Goal: Task Accomplishment & Management: Use online tool/utility

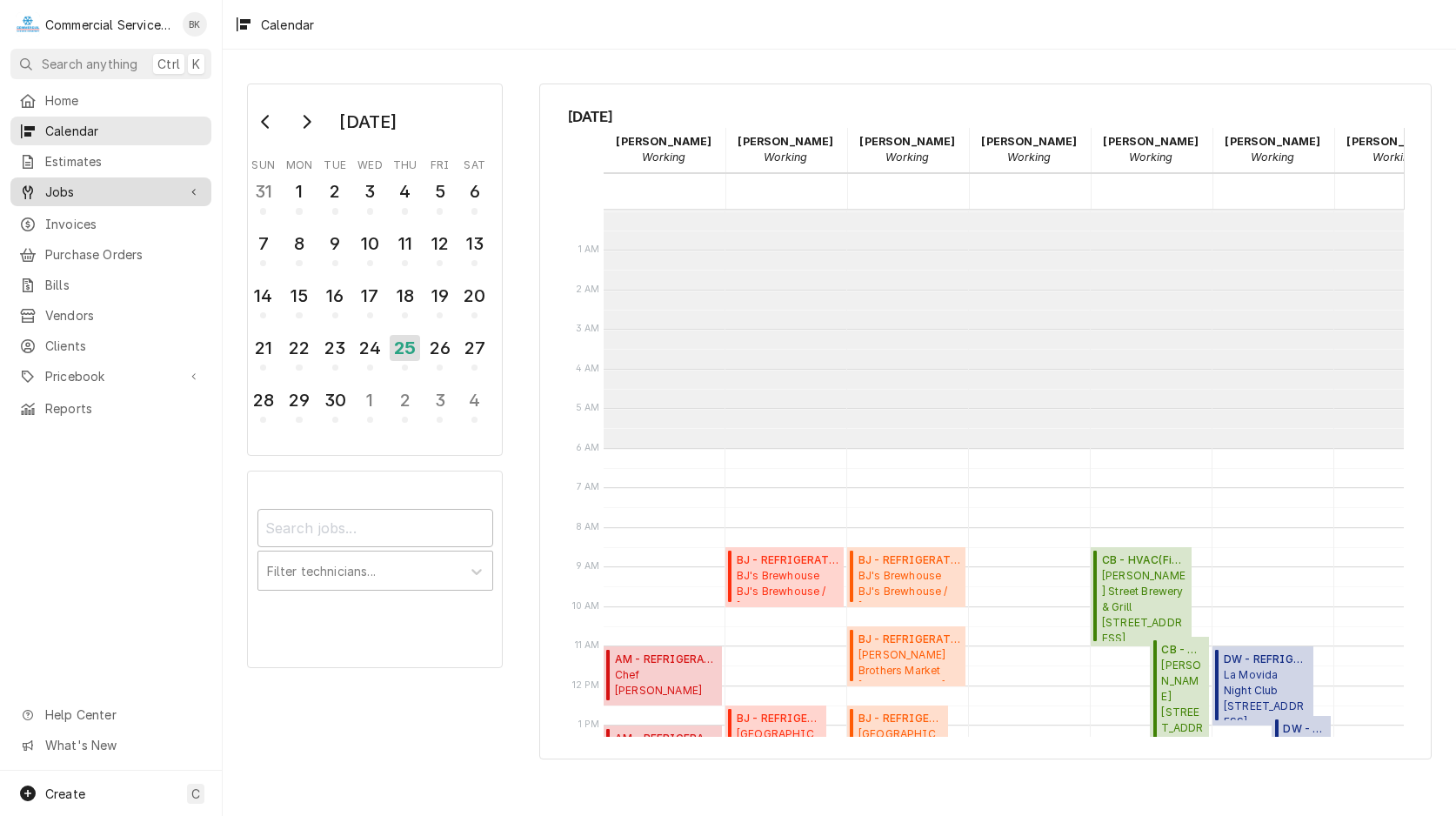
scroll to position [238, 0]
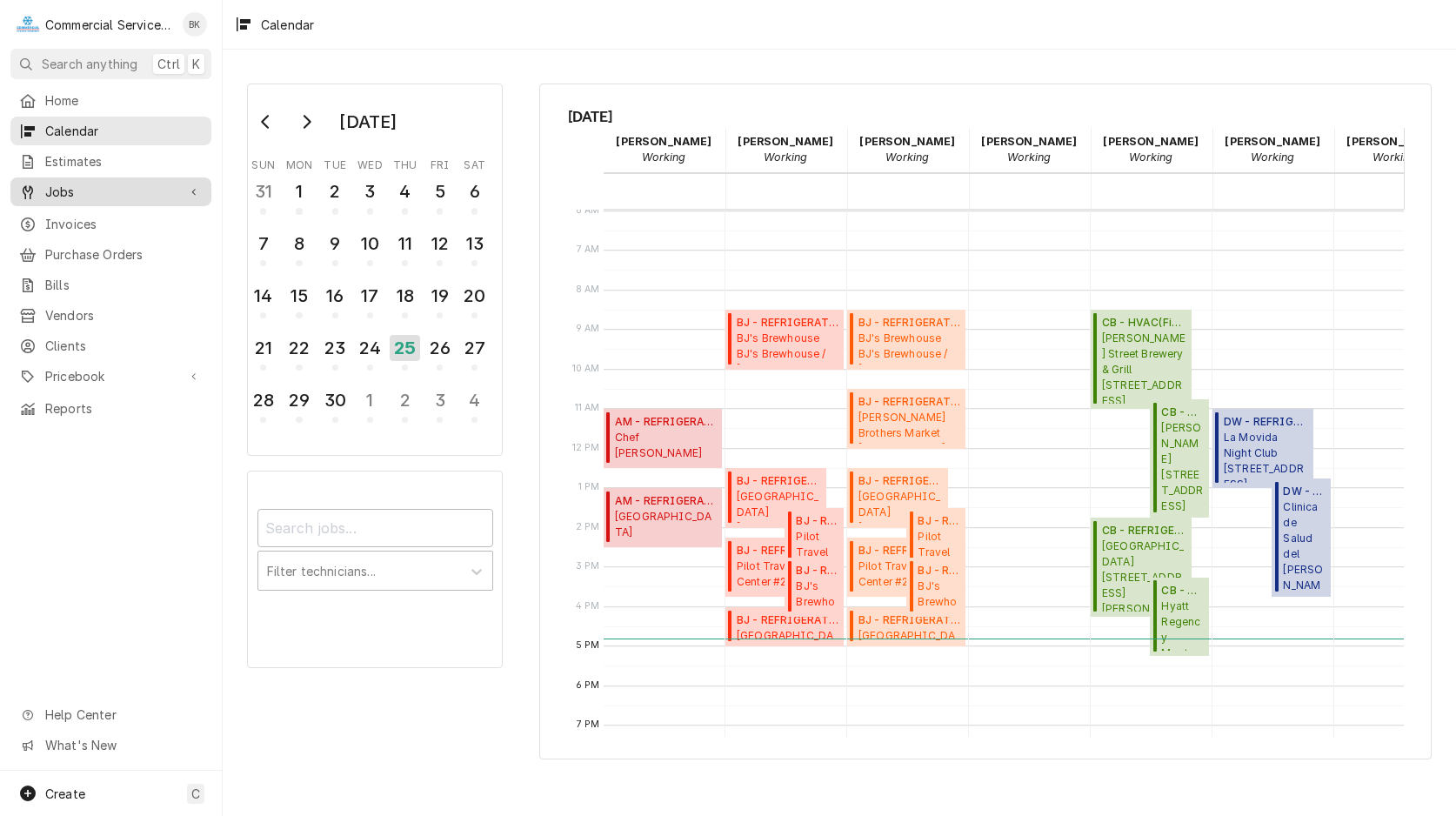
click at [115, 185] on span "Jobs" at bounding box center [111, 192] width 131 height 19
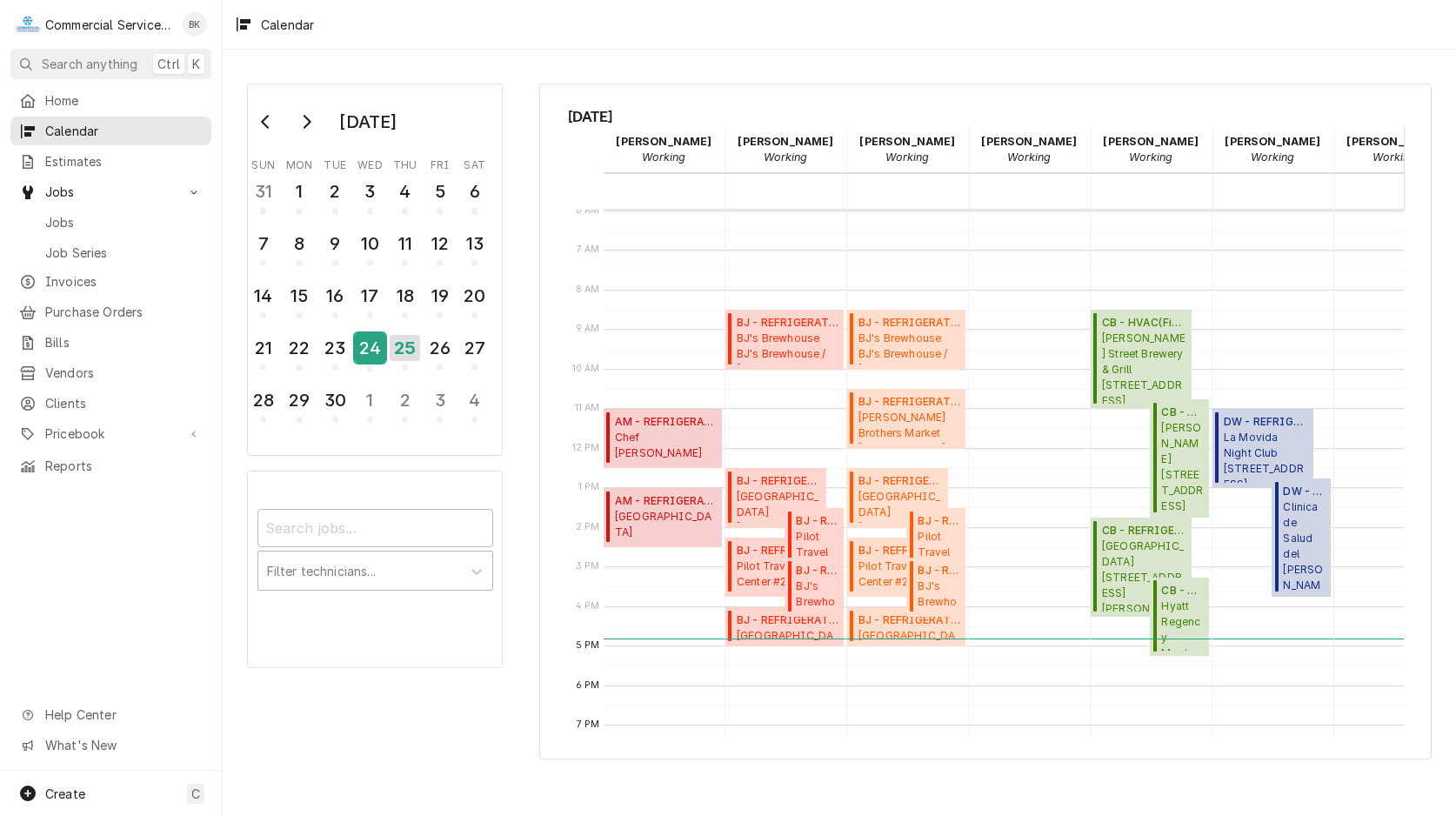
click at [372, 353] on div "24" at bounding box center [370, 349] width 31 height 30
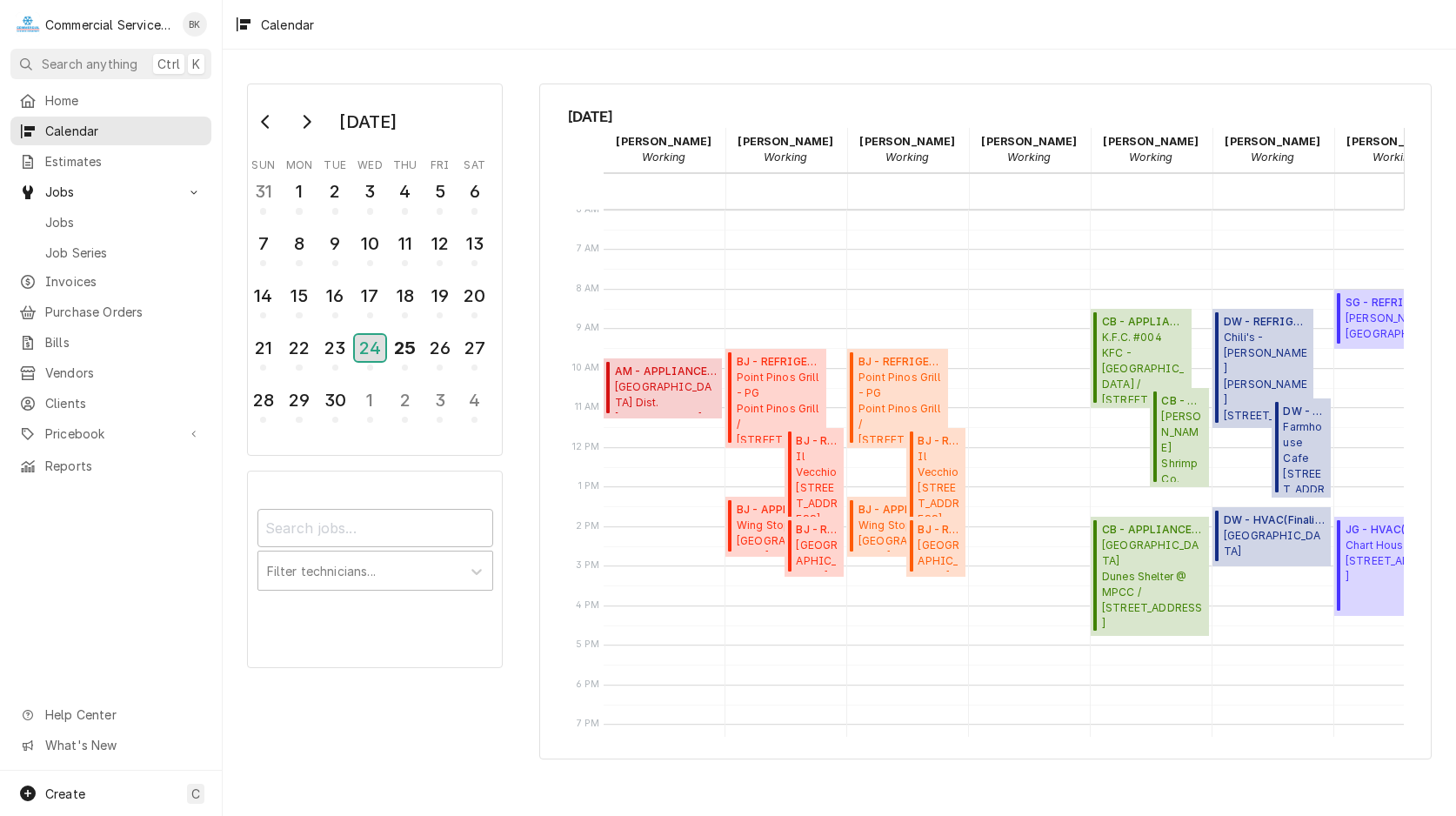
scroll to position [0, 539]
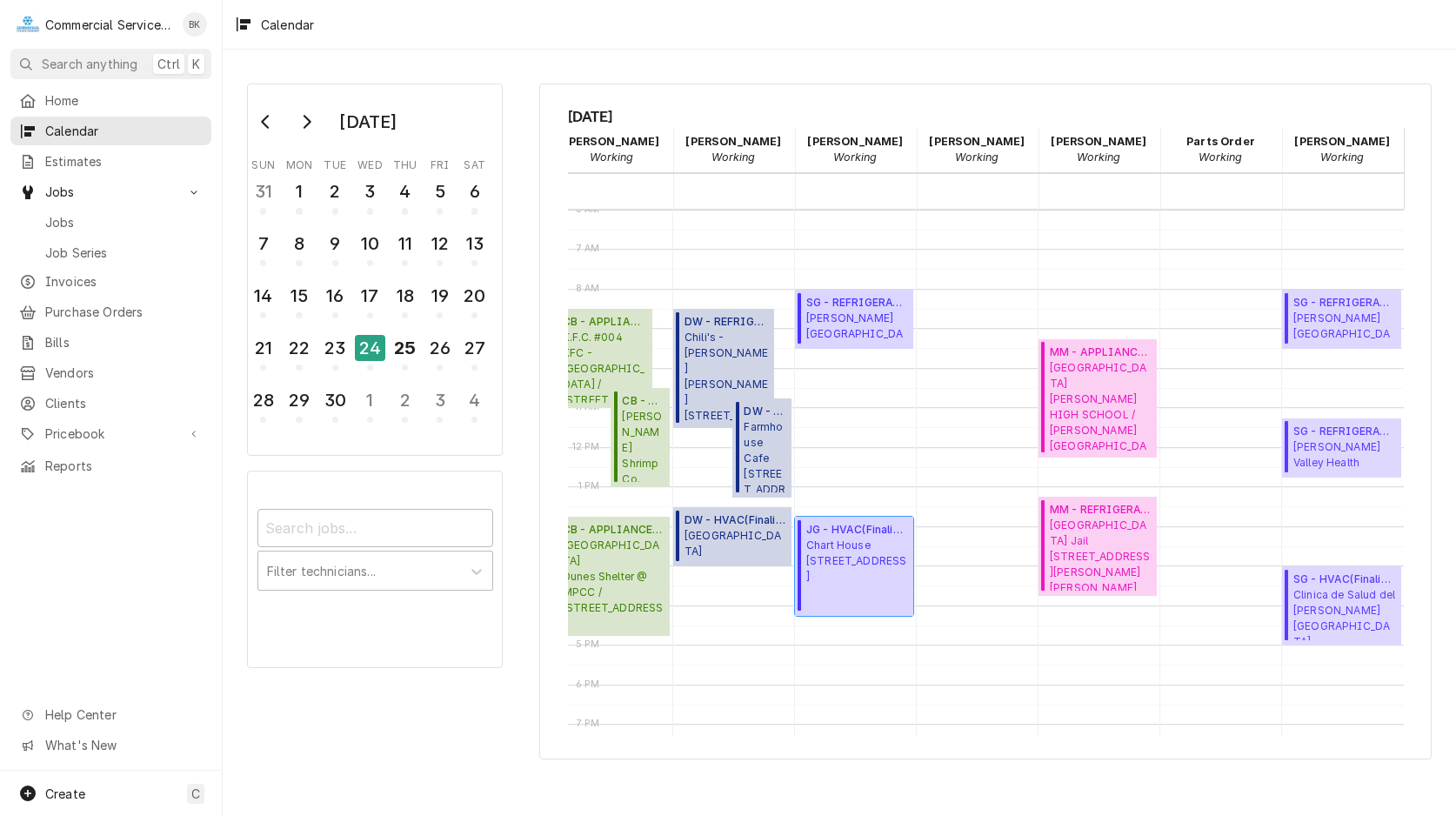
click at [852, 566] on span "Chart House [STREET_ADDRESS]" at bounding box center [858, 561] width 102 height 47
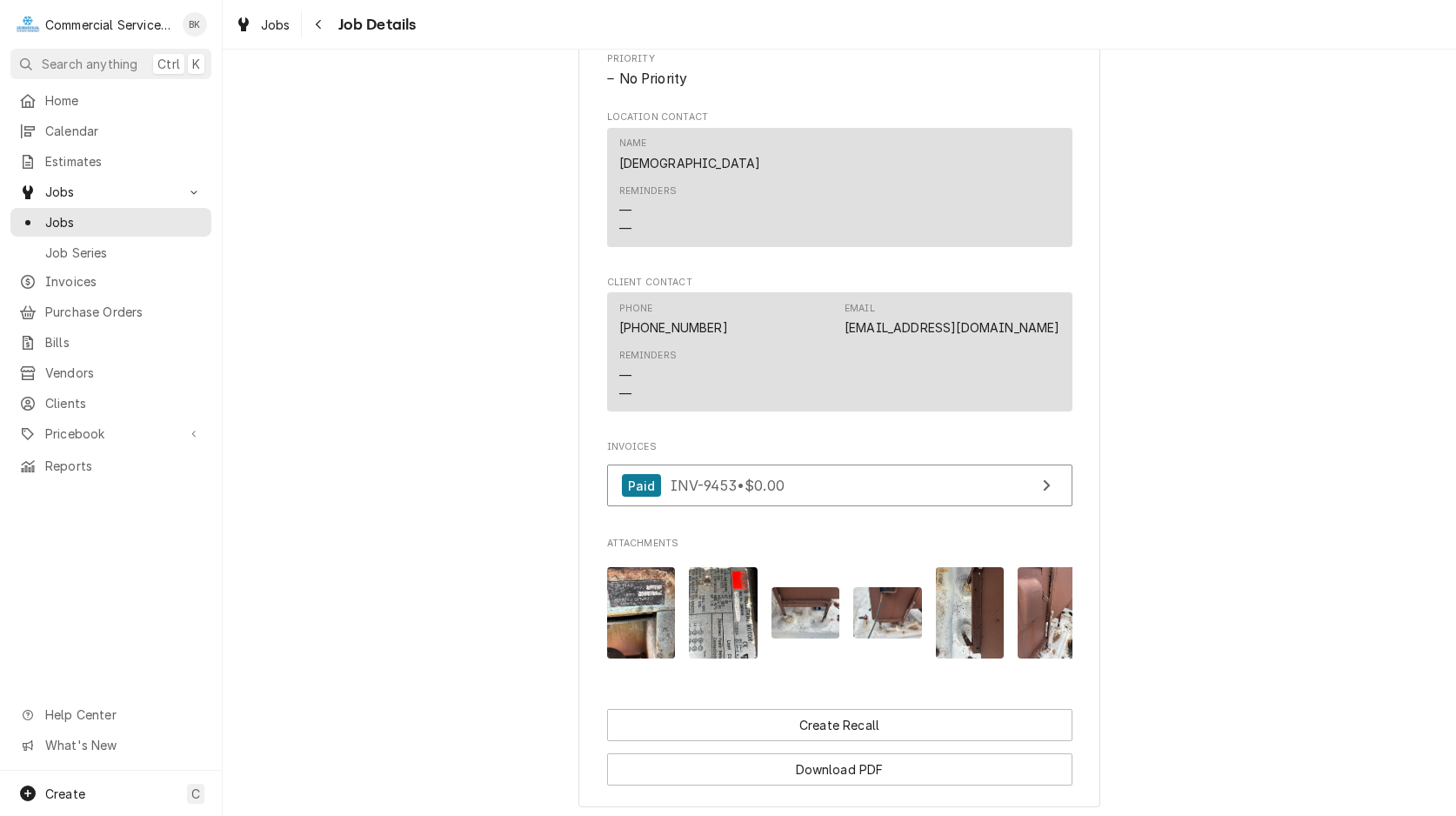
click at [637, 613] on img "Attachments" at bounding box center [641, 612] width 69 height 91
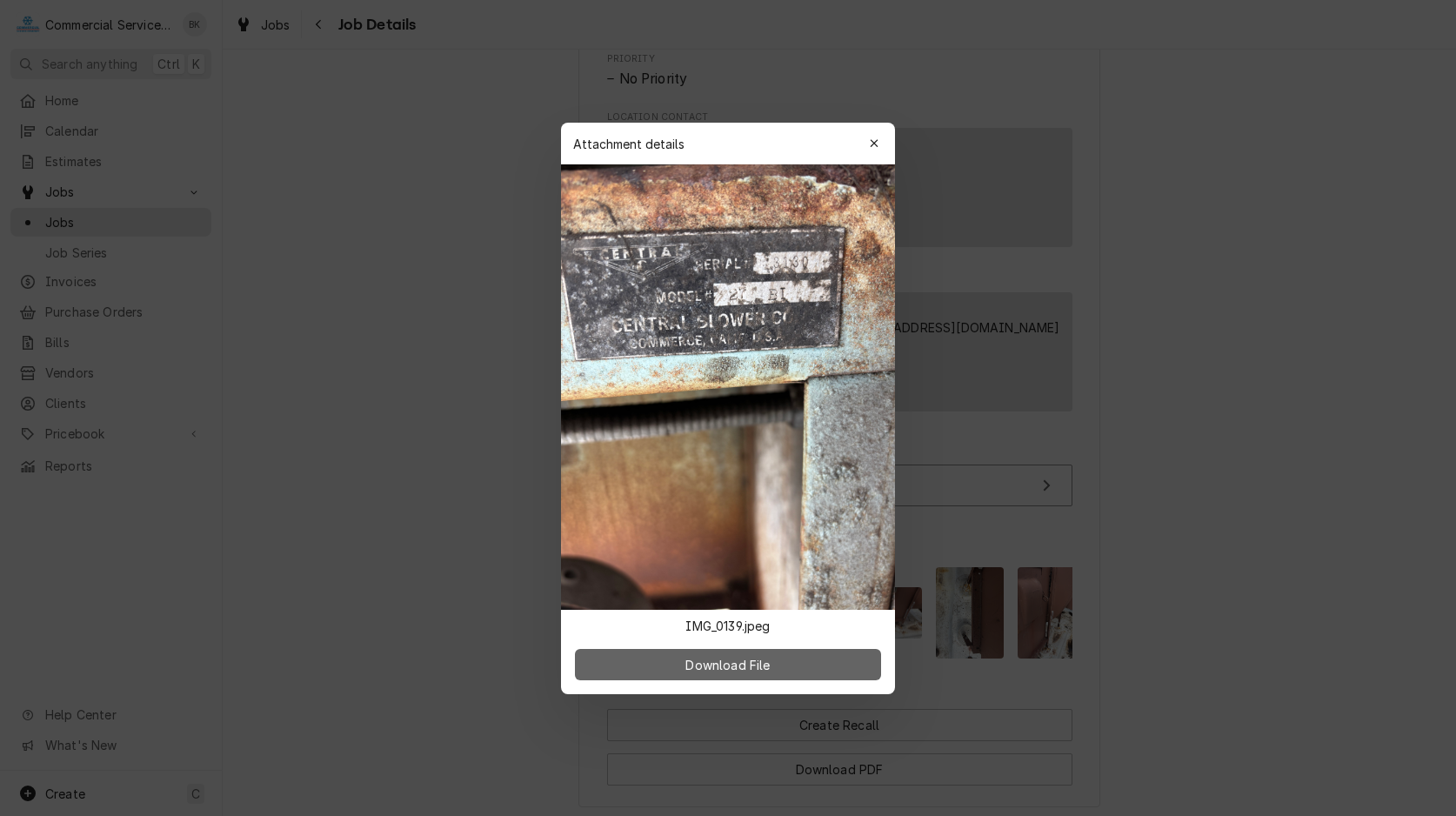
click at [814, 661] on button "Download File" at bounding box center [728, 665] width 307 height 32
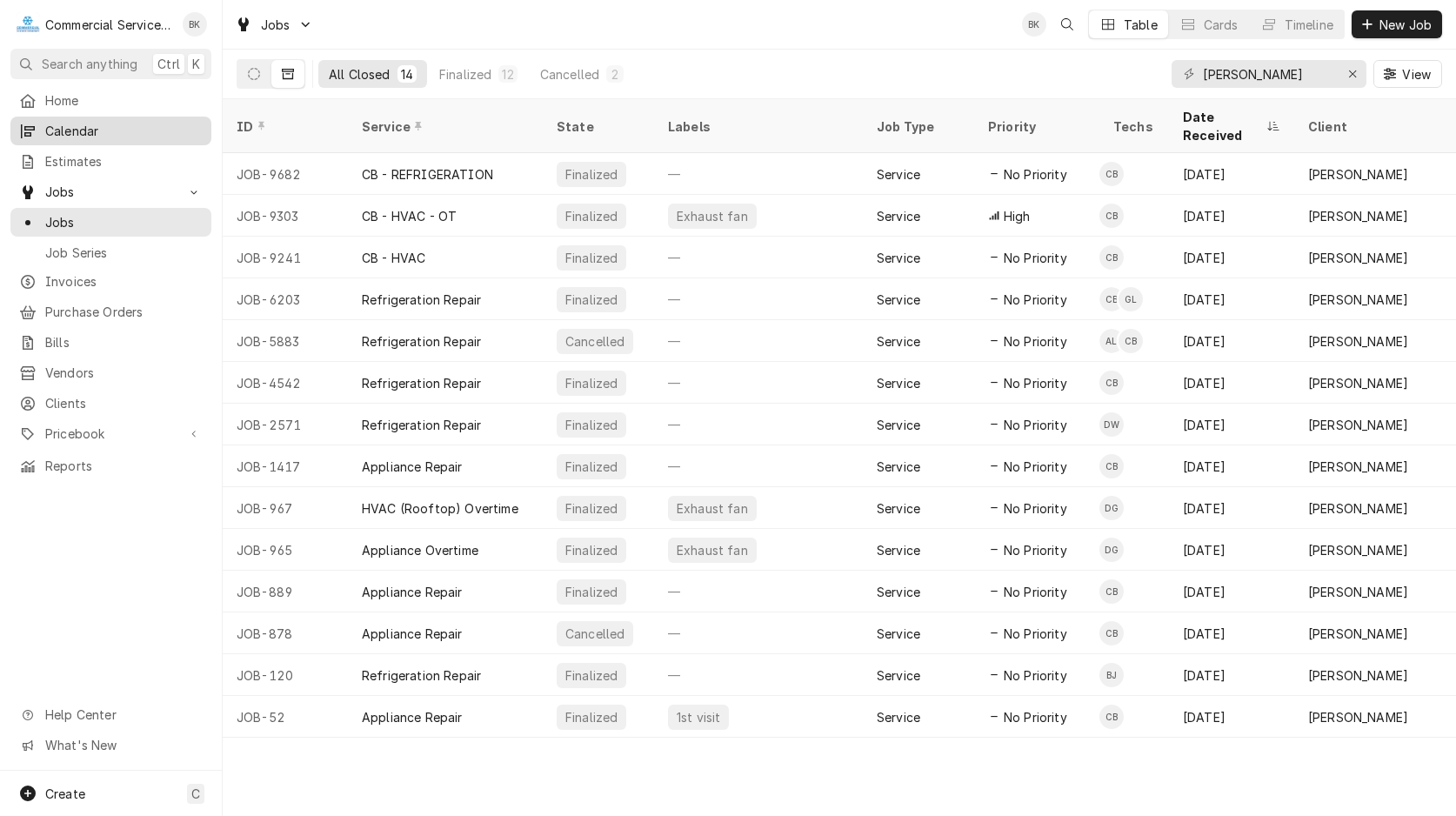
click at [127, 130] on span "Calendar" at bounding box center [124, 131] width 157 height 19
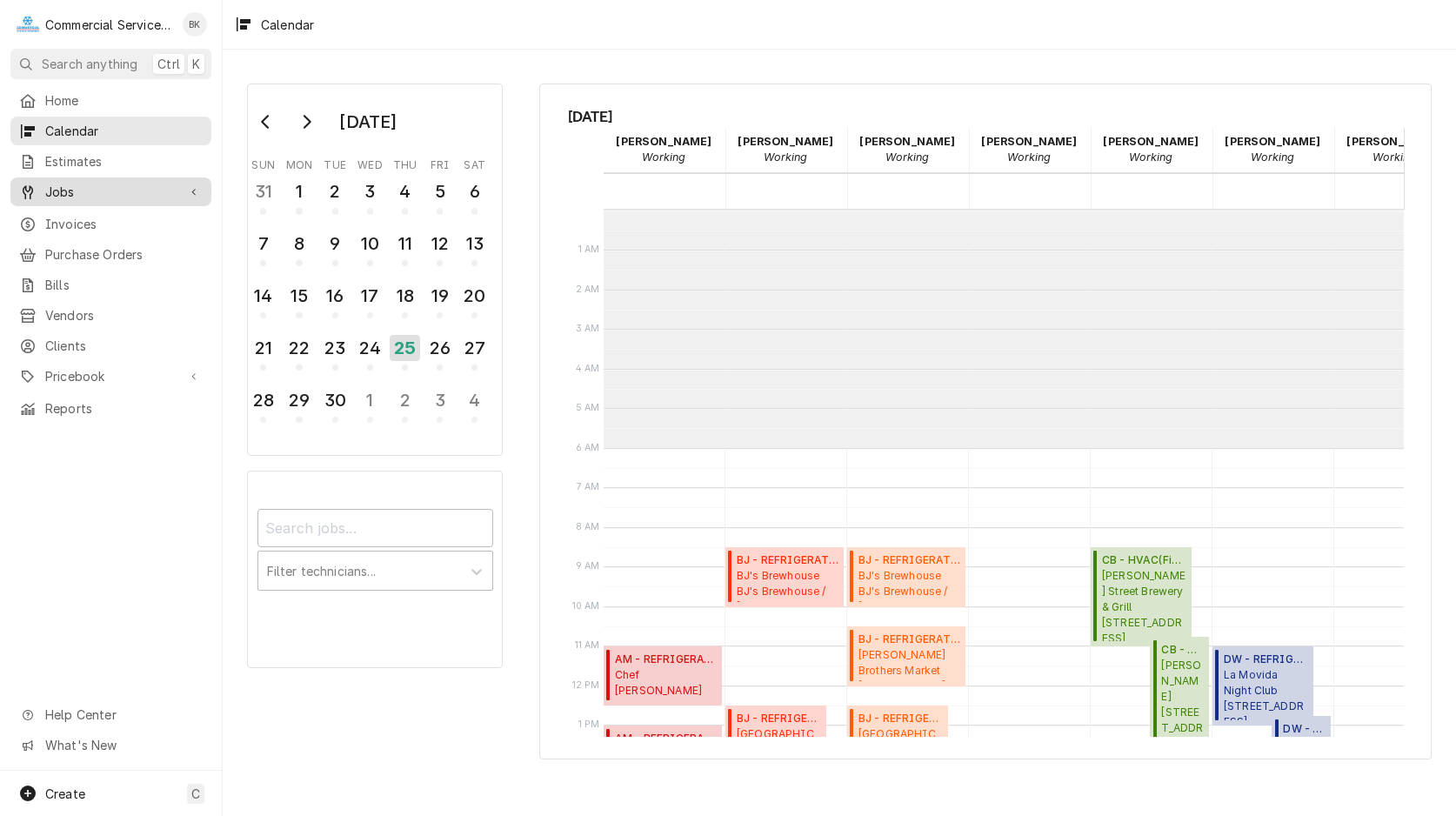
scroll to position [238, 0]
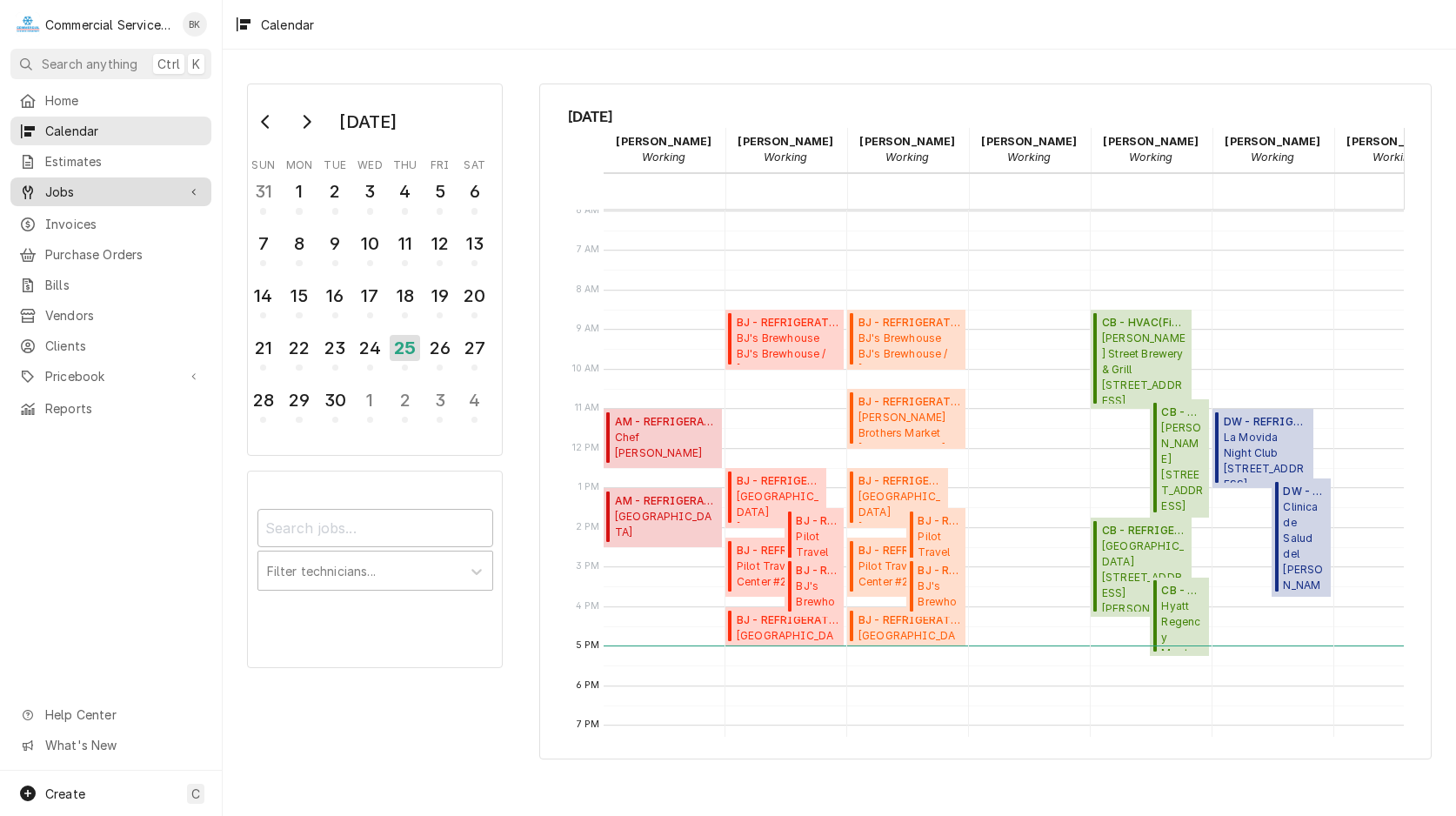
click at [118, 190] on span "Jobs" at bounding box center [111, 192] width 131 height 19
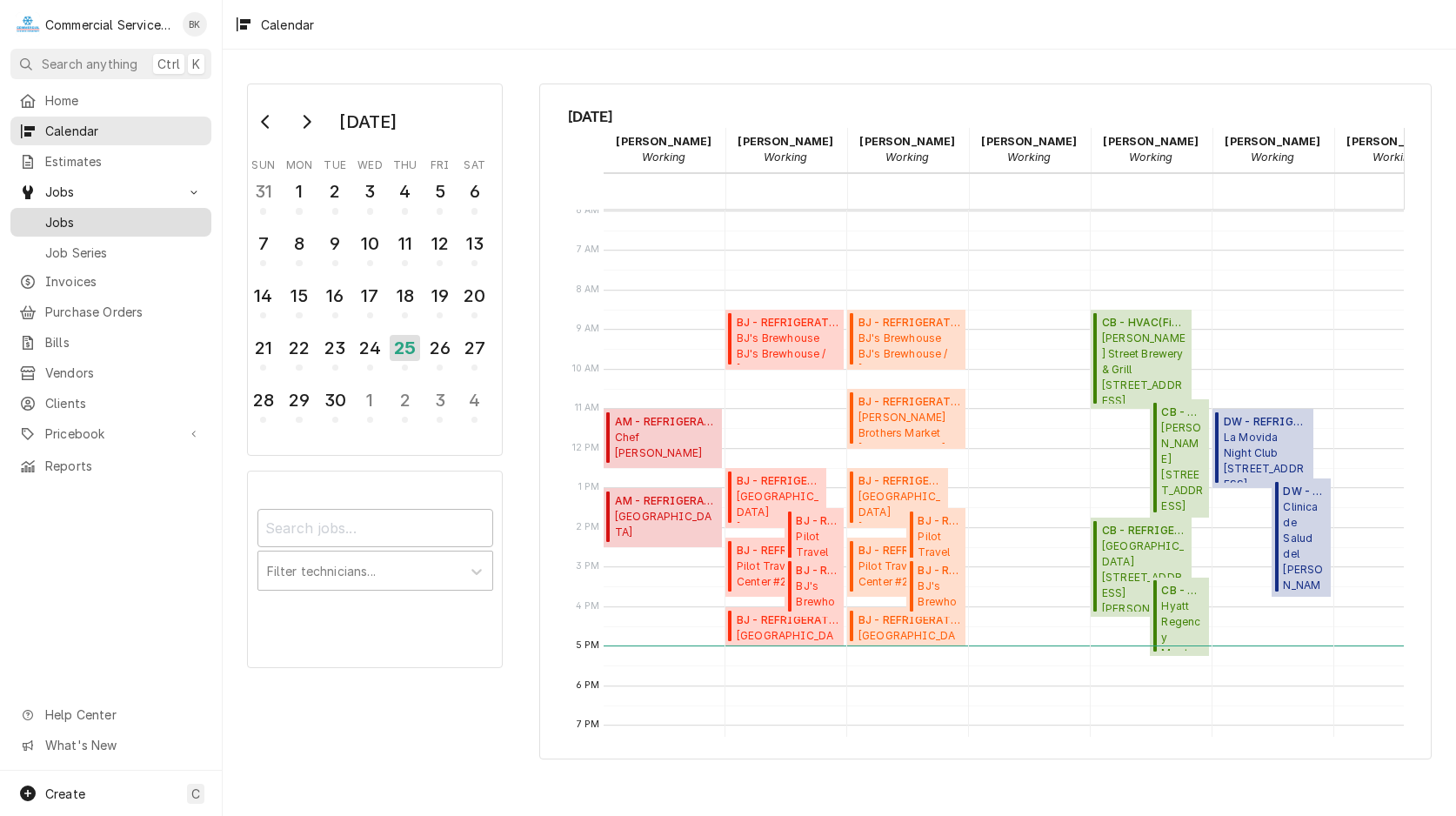
click at [111, 225] on div "Jobs" at bounding box center [111, 221] width 194 height 21
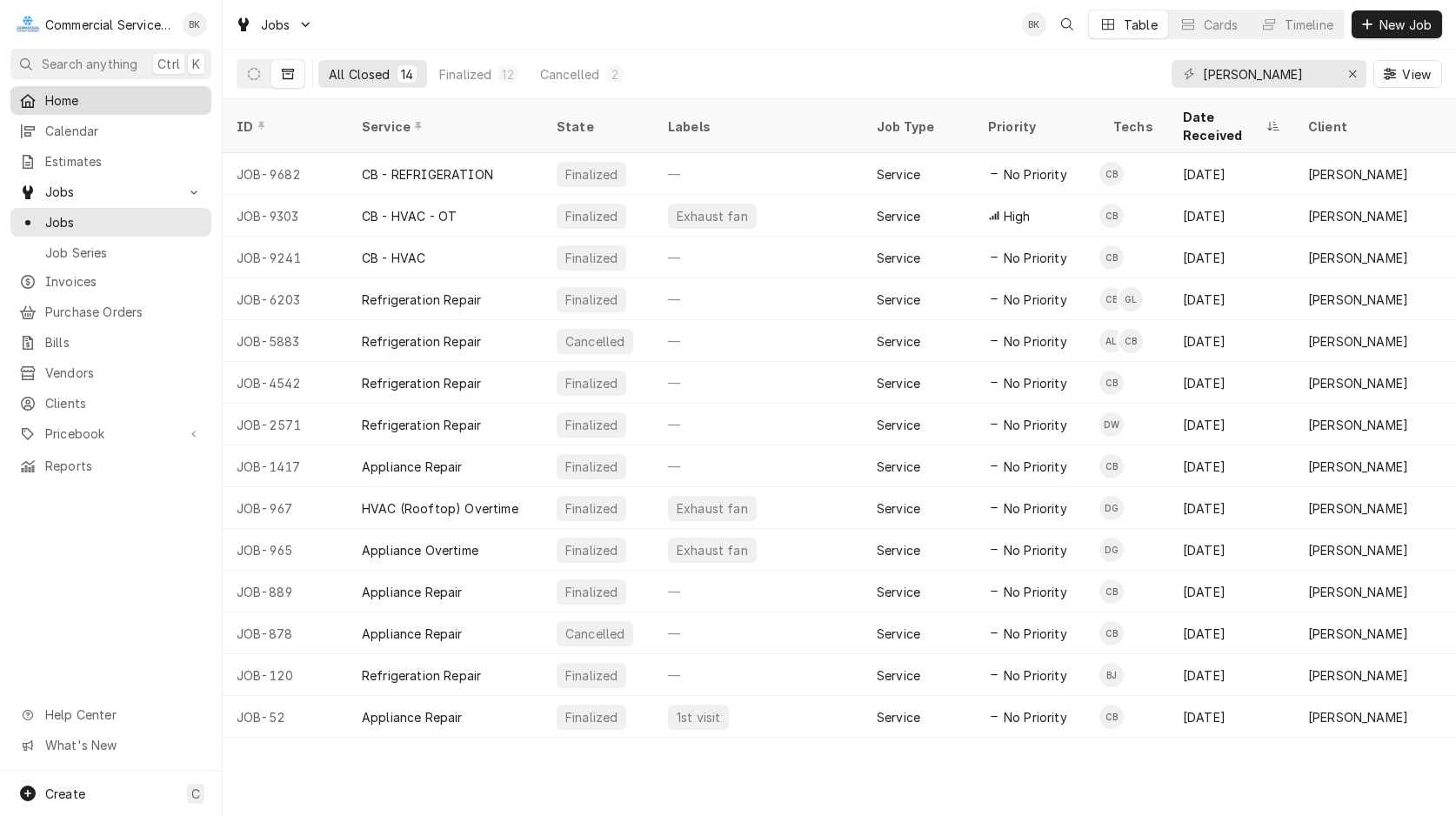
click at [71, 98] on span "Home" at bounding box center [124, 100] width 157 height 19
